Goal: Task Accomplishment & Management: Manage account settings

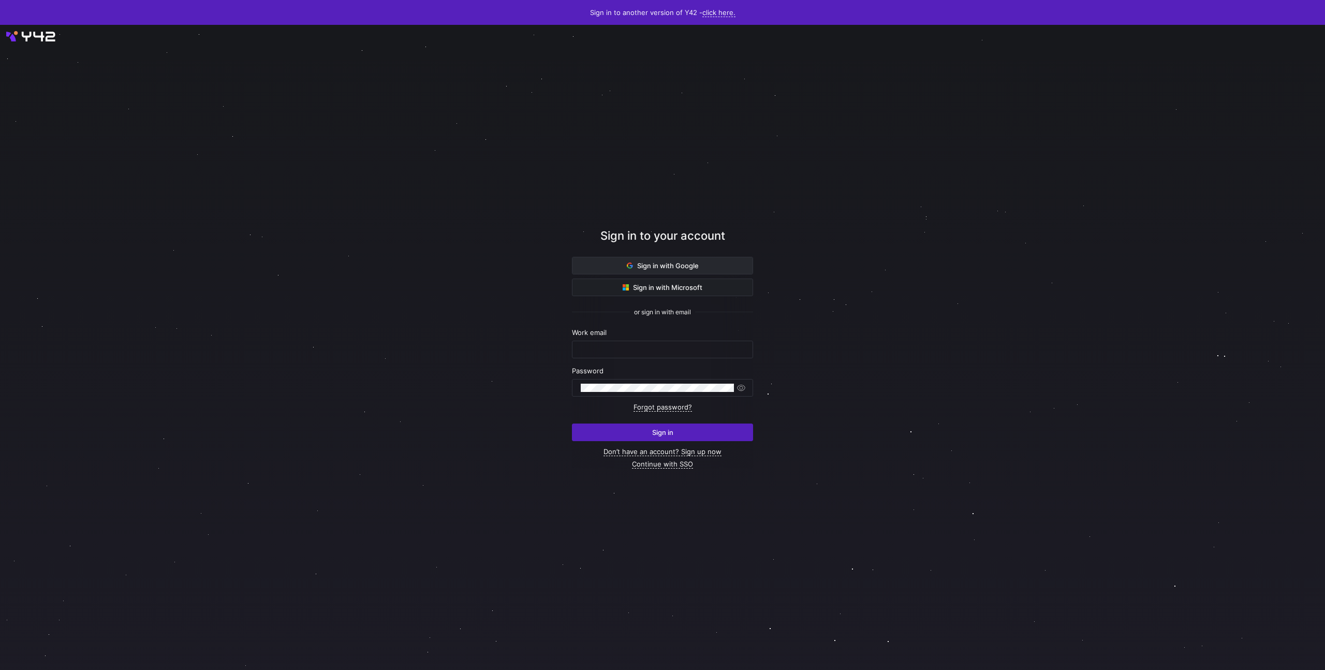
click at [681, 268] on span "Sign in with Google" at bounding box center [663, 265] width 72 height 8
